Goal: Complete application form

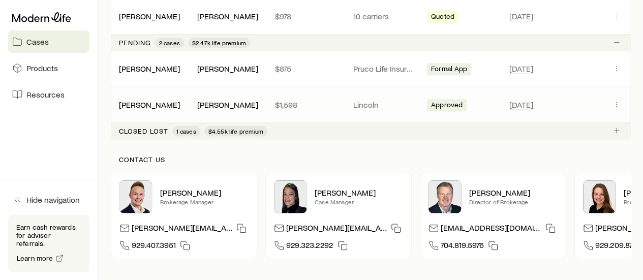
scroll to position [305, 0]
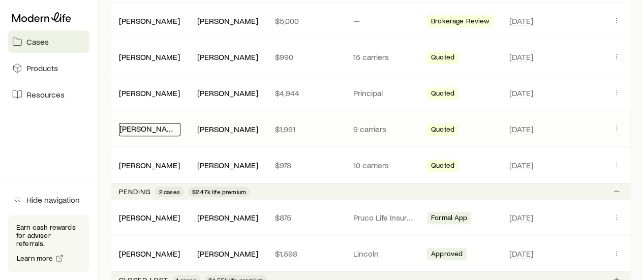
click at [151, 127] on link "[PERSON_NAME]" at bounding box center [149, 128] width 61 height 10
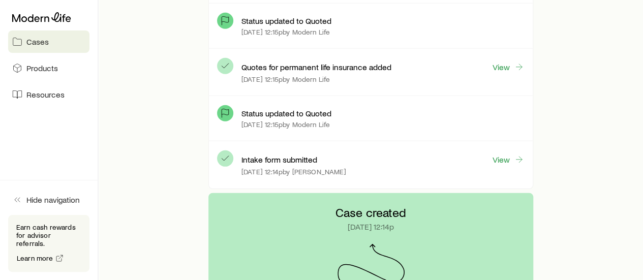
scroll to position [3303, 0]
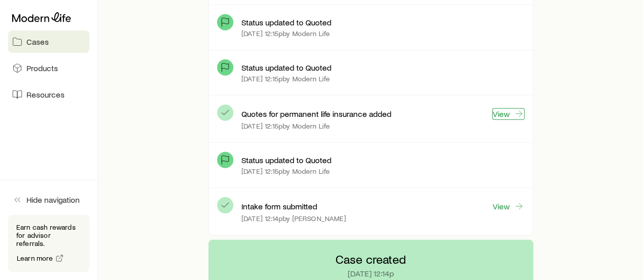
click at [503, 108] on link "View" at bounding box center [508, 114] width 33 height 12
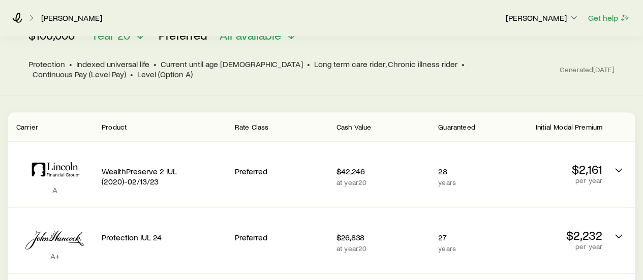
scroll to position [152, 0]
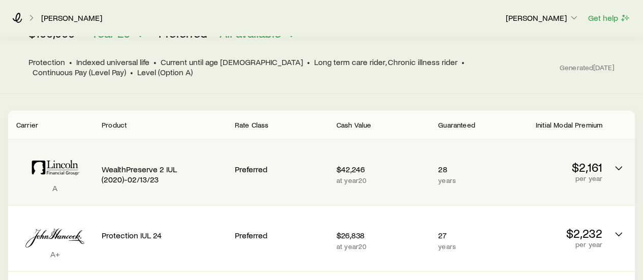
click at [245, 161] on div "Preferred" at bounding box center [281, 168] width 93 height 40
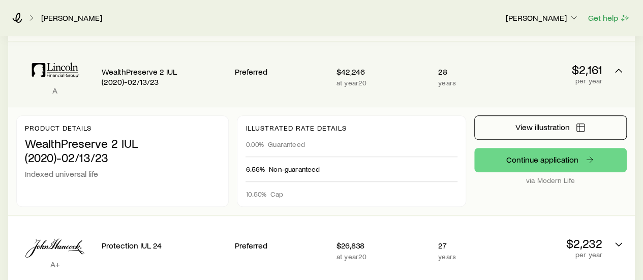
scroll to position [254, 0]
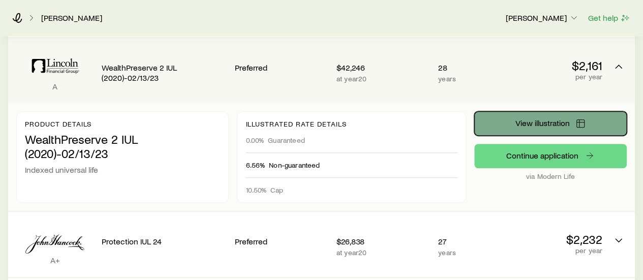
click at [537, 119] on span "View illustration" at bounding box center [542, 123] width 54 height 8
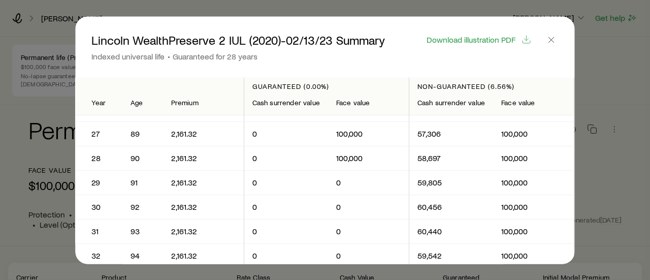
scroll to position [661, 0]
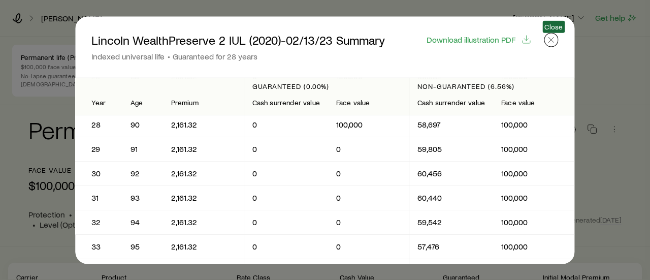
click at [553, 43] on icon "button" at bounding box center [552, 40] width 10 height 10
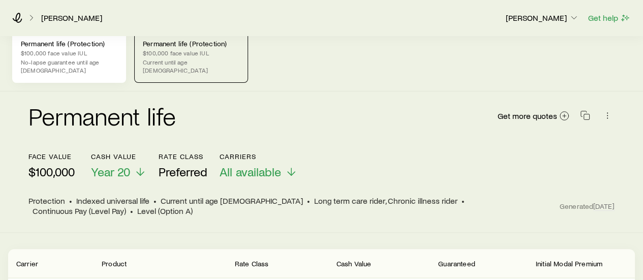
scroll to position [0, 0]
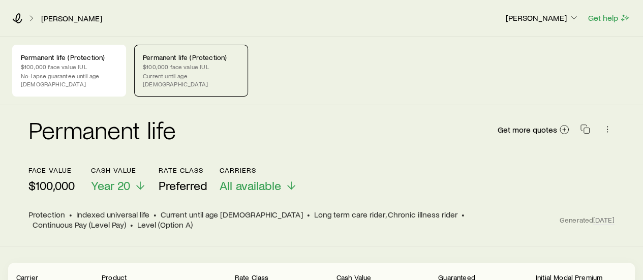
click at [228, 74] on p "Current until age [DEMOGRAPHIC_DATA]" at bounding box center [191, 80] width 97 height 16
click at [101, 69] on p "$100,000 face value IUL" at bounding box center [69, 66] width 97 height 8
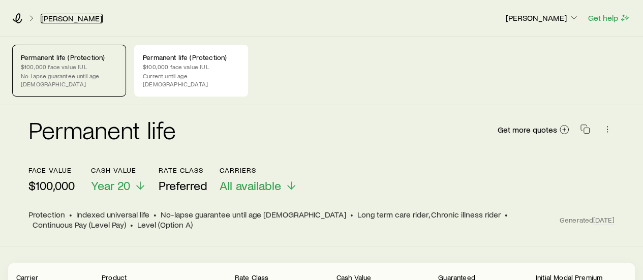
click at [69, 18] on link "[PERSON_NAME]" at bounding box center [72, 19] width 62 height 10
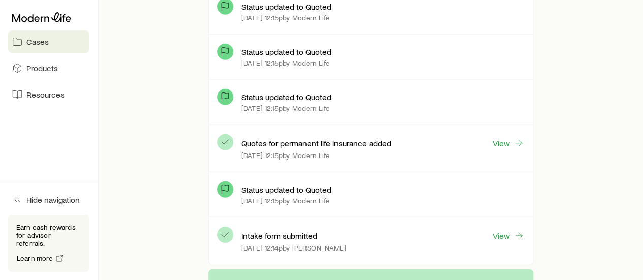
scroll to position [3289, 0]
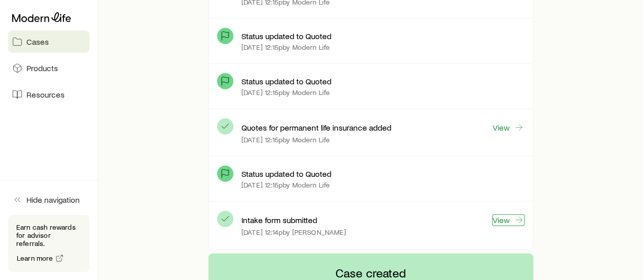
click at [506, 214] on link "View" at bounding box center [508, 220] width 33 height 12
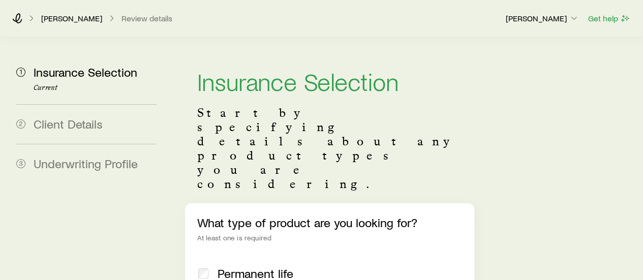
scroll to position [152, 0]
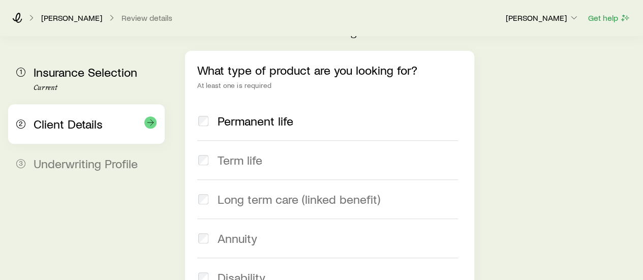
click at [64, 135] on div "2 Client Details" at bounding box center [86, 124] width 140 height 40
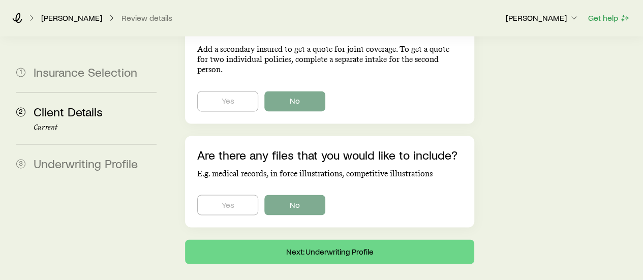
scroll to position [788, 0]
click at [339, 240] on button "Next: Underwriting Profile" at bounding box center [329, 252] width 289 height 24
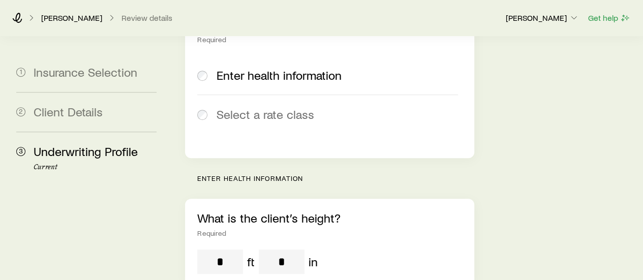
scroll to position [203, 0]
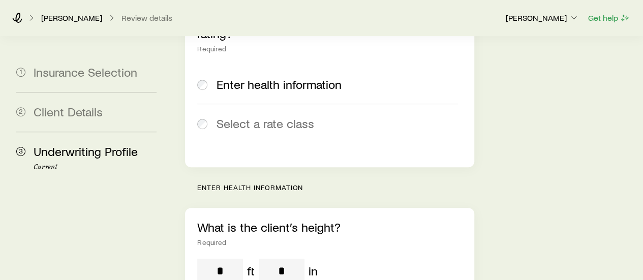
click at [291, 116] on span "Select a rate class" at bounding box center [265, 123] width 98 height 14
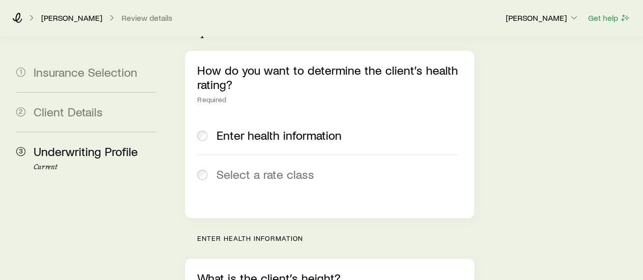
scroll to position [305, 0]
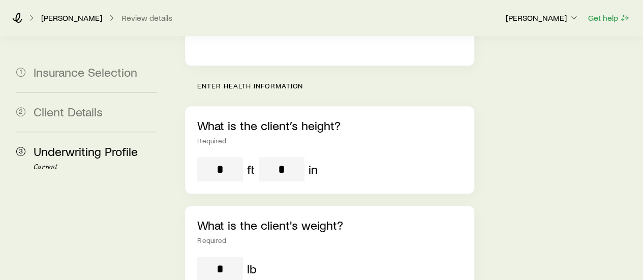
click at [228, 157] on input "tel" at bounding box center [220, 169] width 46 height 24
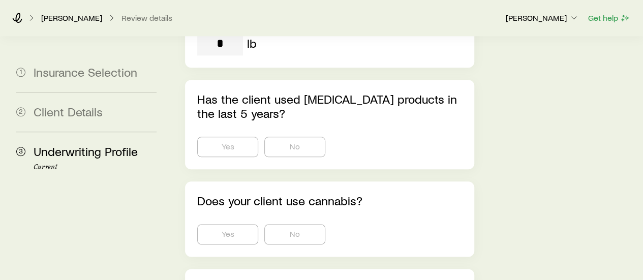
scroll to position [508, 0]
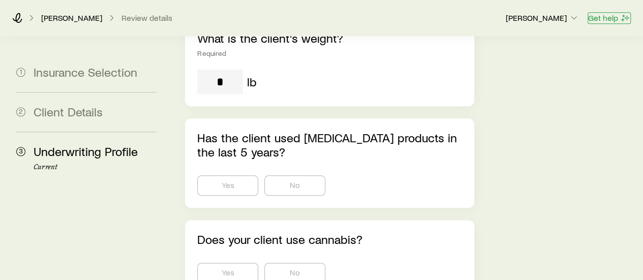
click at [616, 14] on button "Get help" at bounding box center [608, 18] width 43 height 12
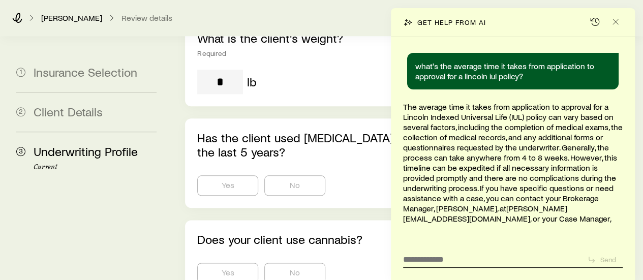
scroll to position [623, 0]
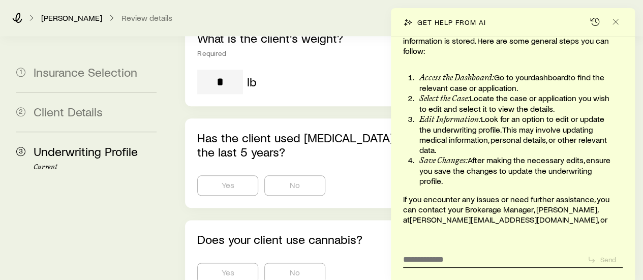
click at [444, 258] on textarea at bounding box center [491, 256] width 176 height 16
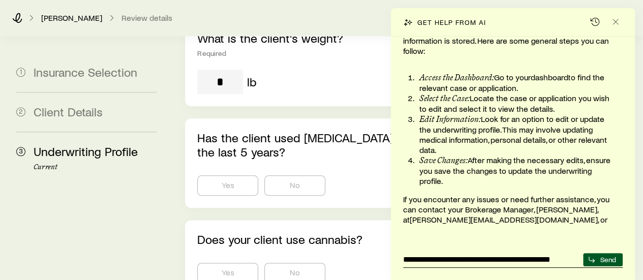
type textarea "**********"
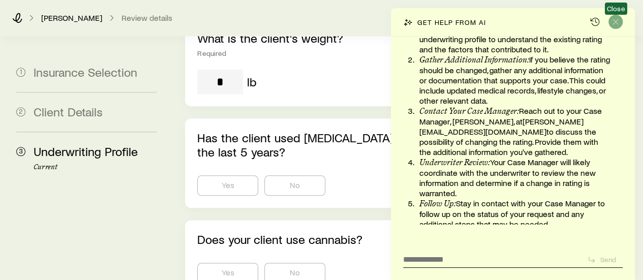
scroll to position [986, 0]
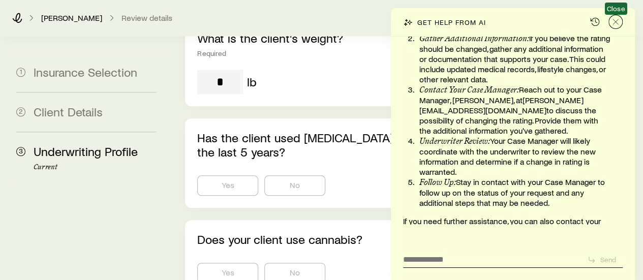
click at [617, 22] on icon "Close" at bounding box center [615, 22] width 10 height 10
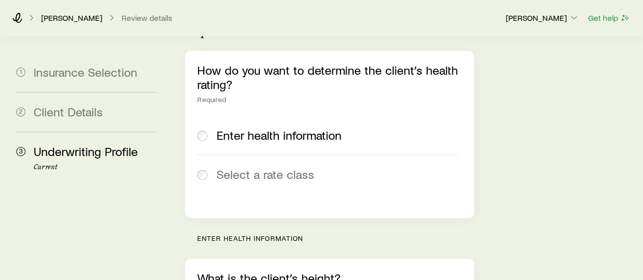
scroll to position [0, 0]
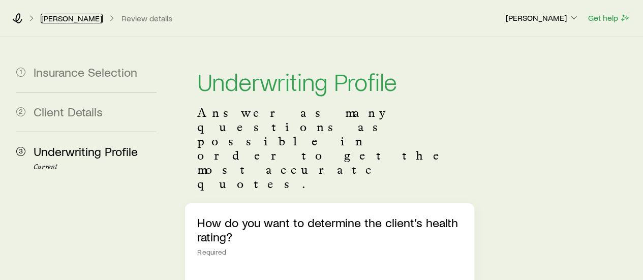
click at [75, 14] on link "[PERSON_NAME]" at bounding box center [72, 19] width 62 height 10
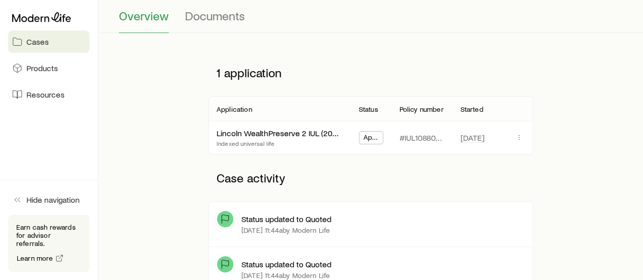
scroll to position [203, 0]
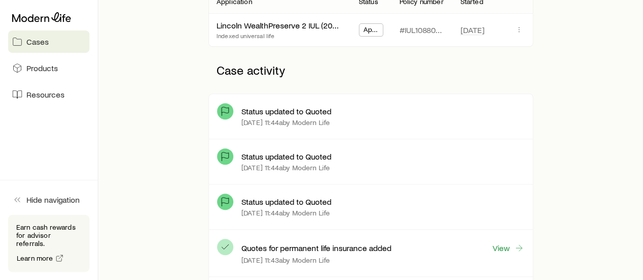
click at [43, 37] on span "Cases" at bounding box center [37, 42] width 22 height 10
